Goal: Find specific page/section: Find specific page/section

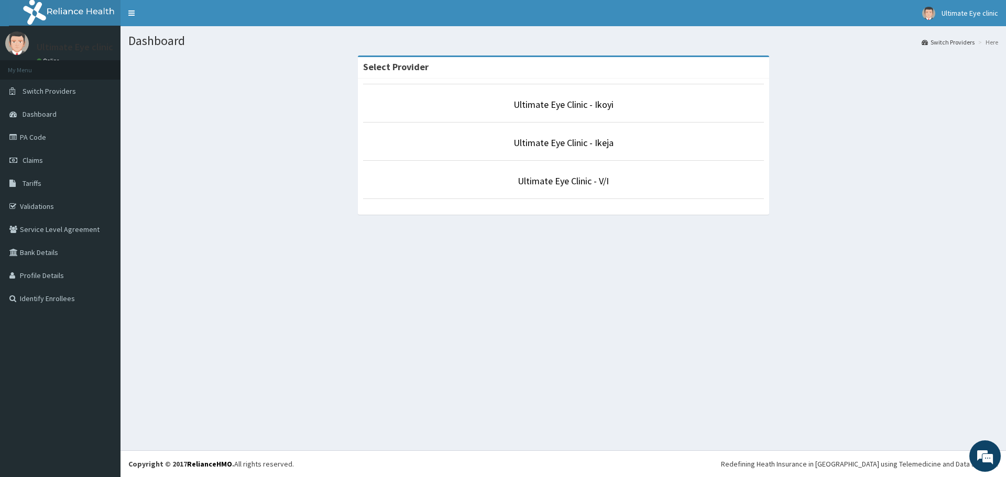
click at [514, 111] on p "Ultimate Eye Clinic - Ikoyi" at bounding box center [563, 105] width 401 height 14
click at [521, 101] on link "Ultimate Eye Clinic - Ikoyi" at bounding box center [563, 104] width 100 height 12
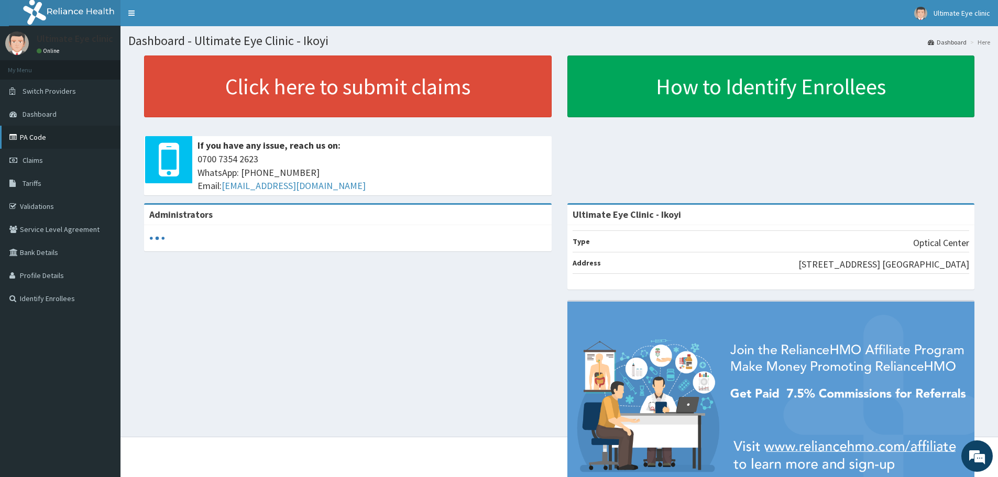
click at [75, 145] on link "PA Code" at bounding box center [60, 137] width 120 height 23
click at [43, 144] on link "PA Code" at bounding box center [60, 137] width 120 height 23
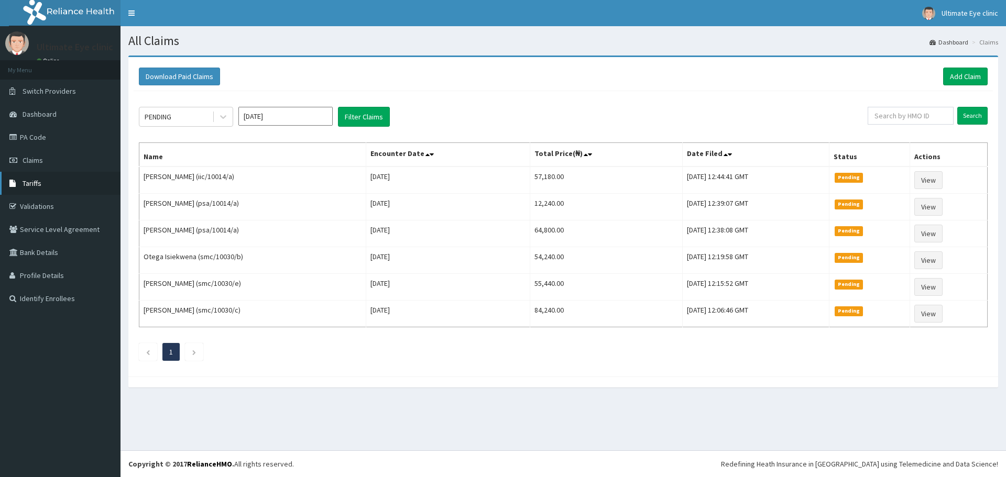
click at [58, 183] on link "Tariffs" at bounding box center [60, 183] width 120 height 23
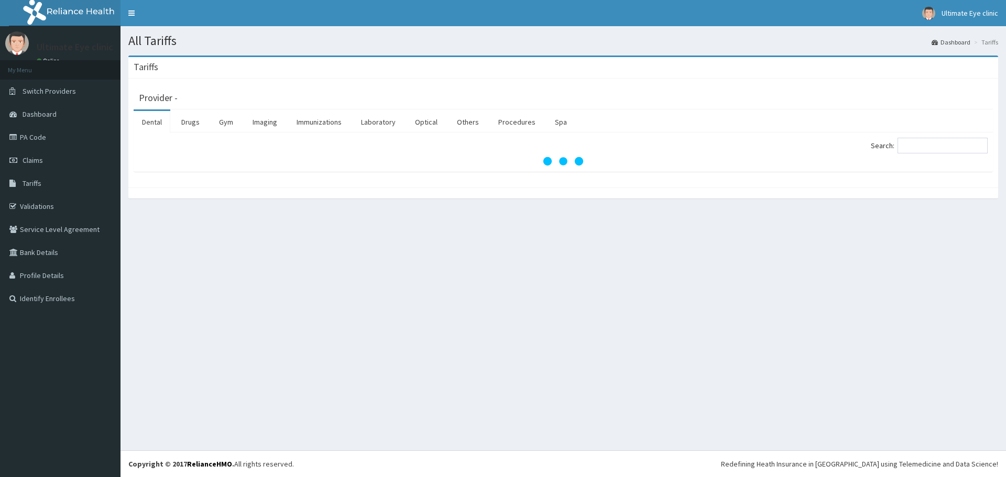
click at [74, 139] on link "PA Code" at bounding box center [60, 137] width 120 height 23
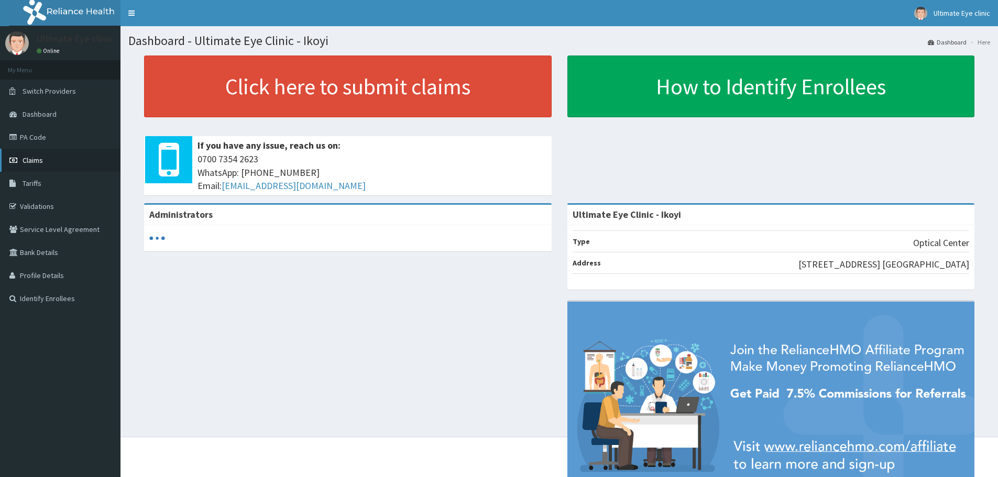
click at [52, 164] on link "Claims" at bounding box center [60, 160] width 120 height 23
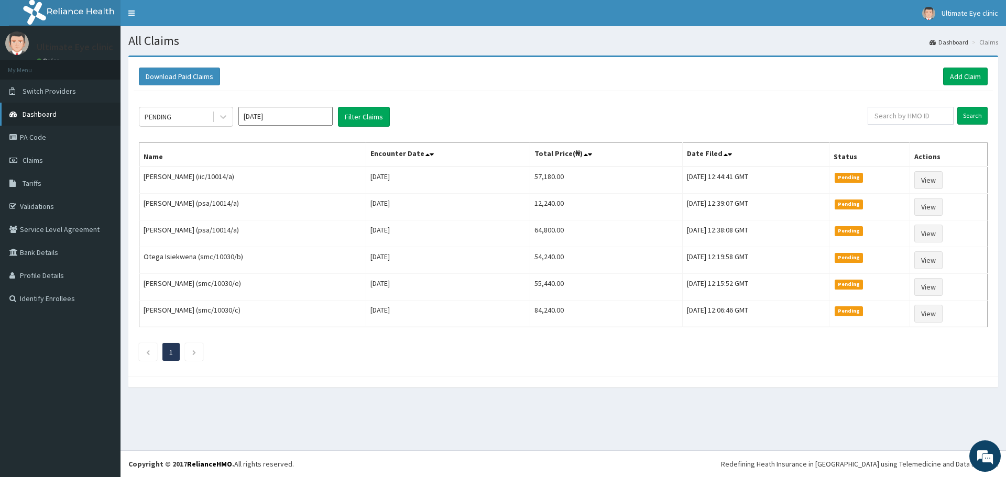
click at [62, 114] on link "Dashboard" at bounding box center [60, 114] width 120 height 23
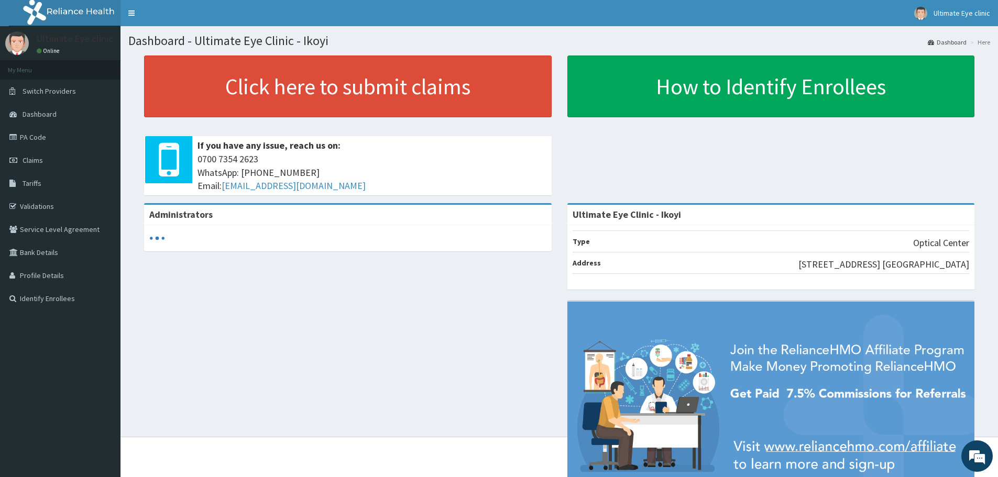
click at [53, 145] on link "PA Code" at bounding box center [60, 137] width 120 height 23
click at [56, 145] on link "PA Code" at bounding box center [60, 137] width 120 height 23
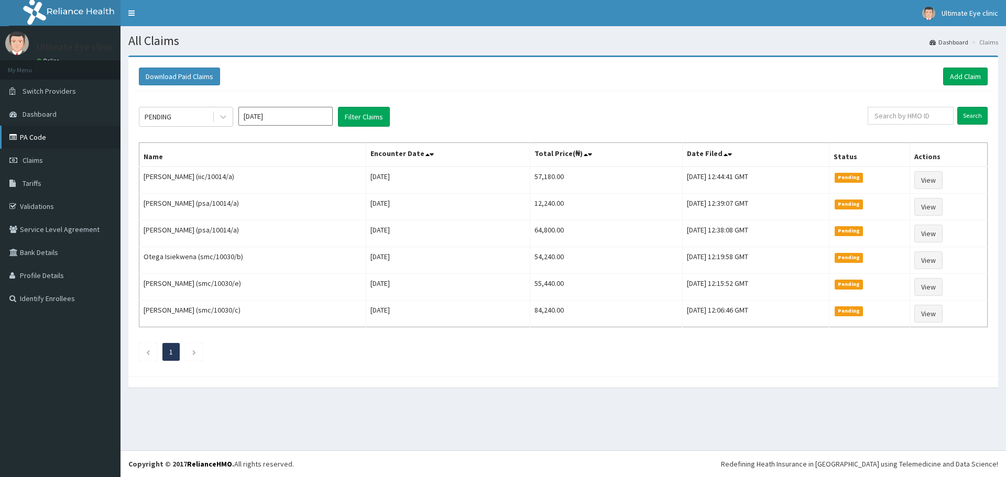
click at [58, 143] on link "PA Code" at bounding box center [60, 137] width 120 height 23
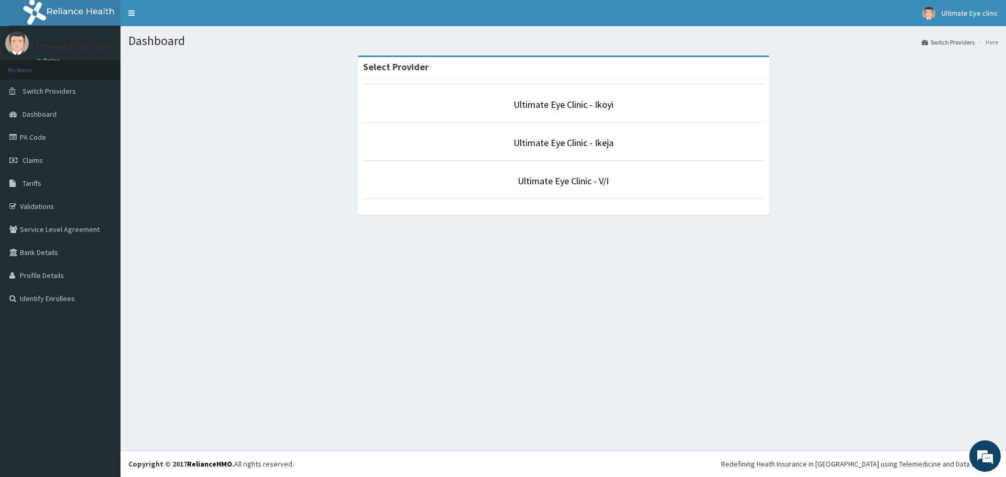
click at [511, 102] on p "Ultimate Eye Clinic - Ikoyi" at bounding box center [563, 105] width 401 height 14
click at [523, 103] on link "Ultimate Eye Clinic - Ikoyi" at bounding box center [563, 104] width 100 height 12
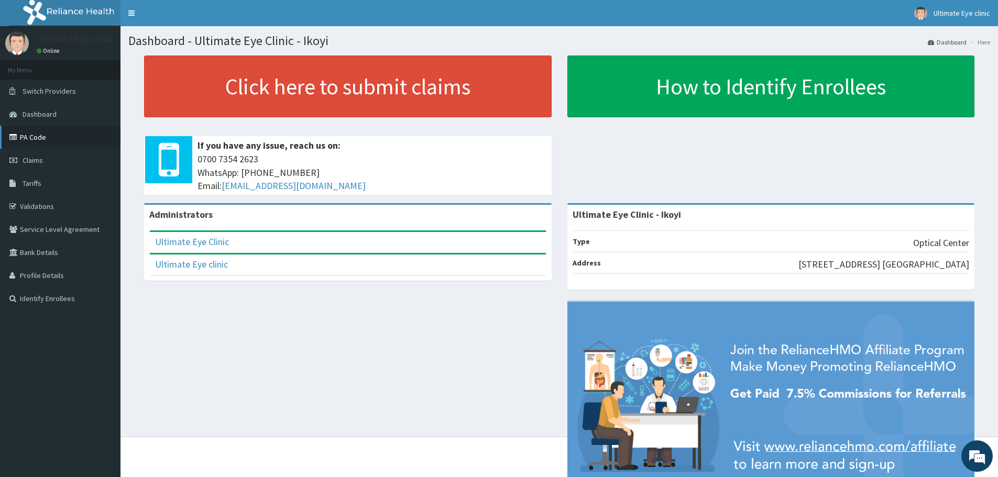
click at [70, 145] on link "PA Code" at bounding box center [60, 137] width 120 height 23
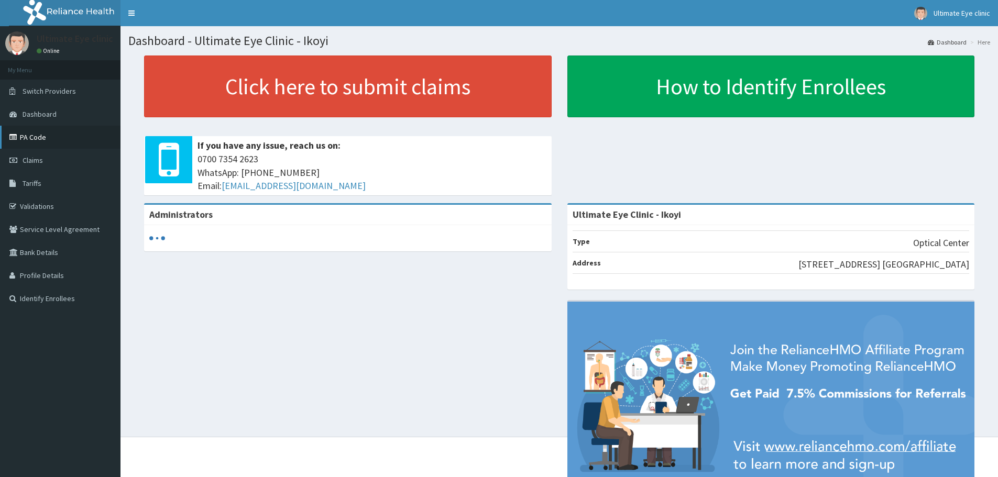
click at [56, 140] on link "PA Code" at bounding box center [60, 137] width 120 height 23
